Goal: Transaction & Acquisition: Purchase product/service

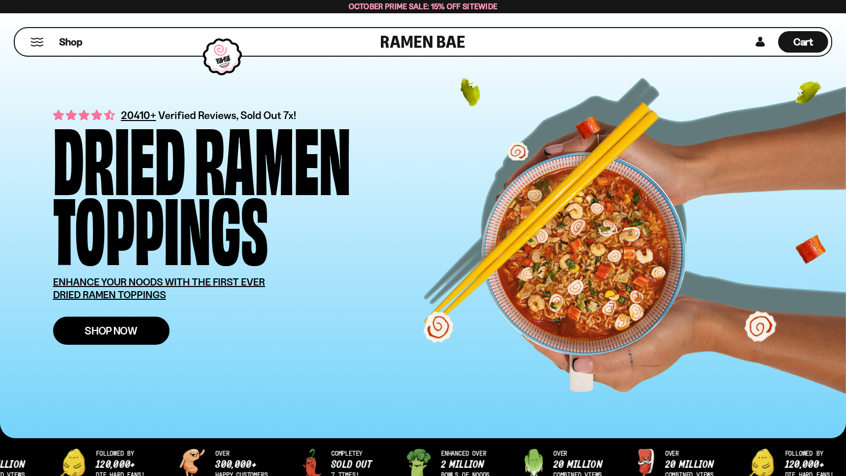
click at [106, 334] on span "Shop Now" at bounding box center [111, 330] width 53 height 11
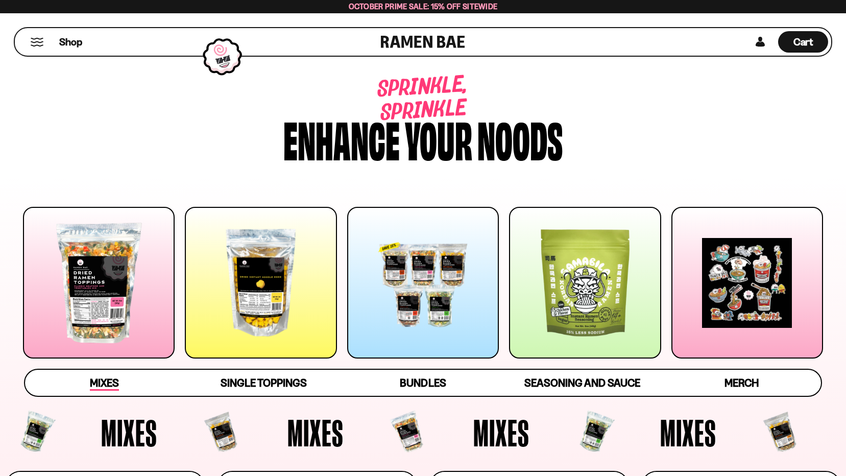
click at [105, 382] on span "Mixes" at bounding box center [104, 383] width 29 height 14
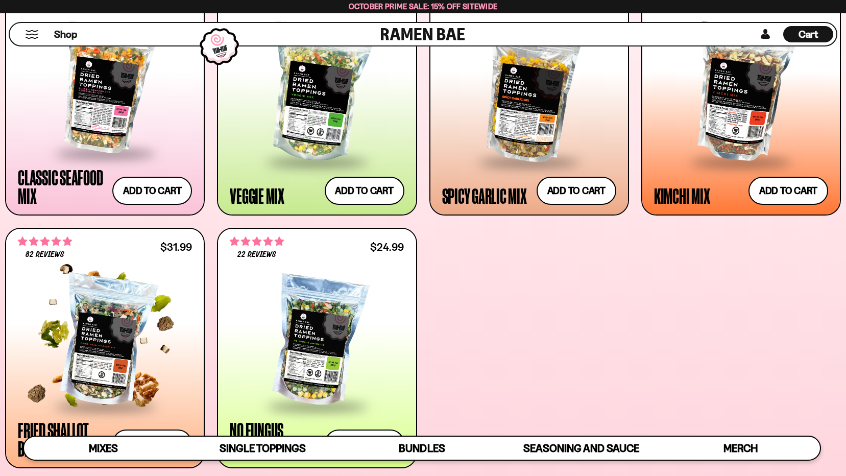
scroll to position [512, 0]
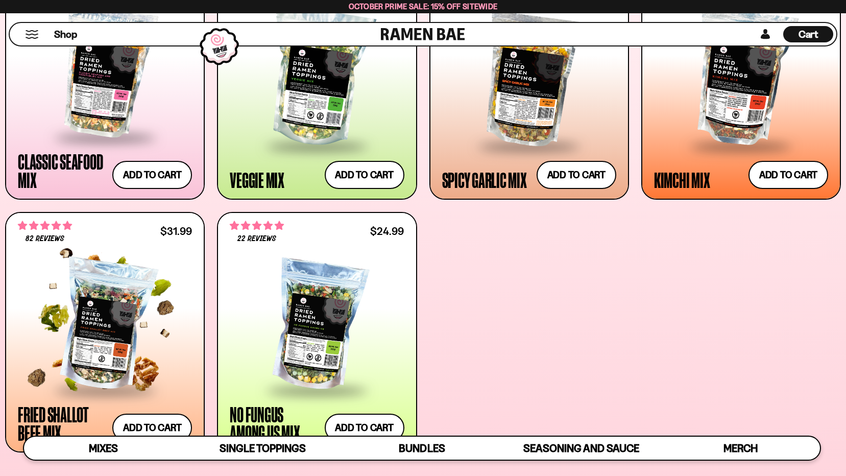
click at [157, 343] on div at bounding box center [105, 325] width 174 height 128
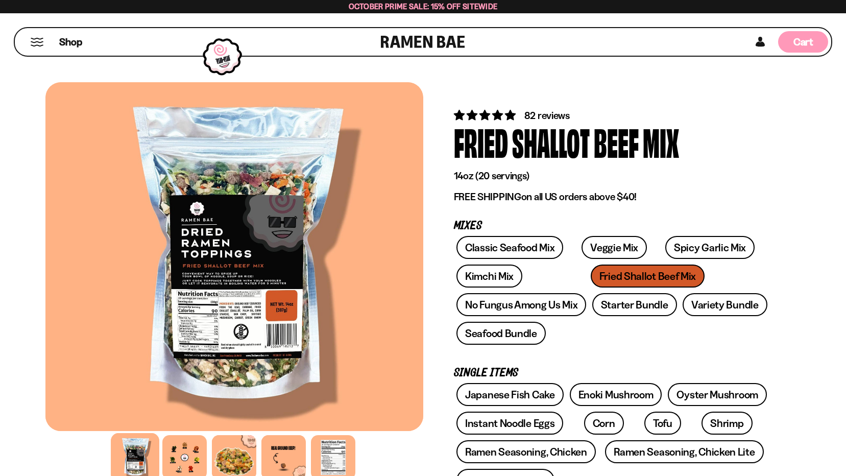
click at [798, 43] on span "Cart" at bounding box center [804, 42] width 20 height 12
click at [798, 43] on div "Cart D0381C2F-513E-4F90-8A41-6F0A75DCBAAA" at bounding box center [803, 41] width 50 height 21
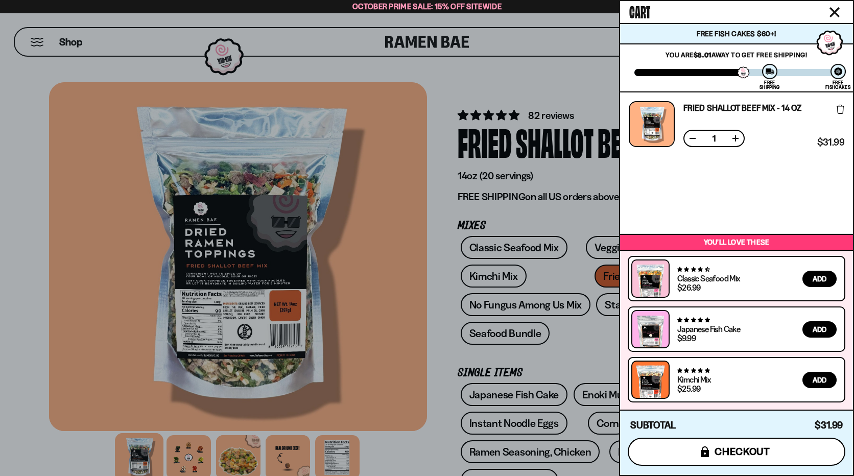
click at [734, 449] on span "checkout" at bounding box center [742, 451] width 56 height 11
